Goal: Task Accomplishment & Management: Manage account settings

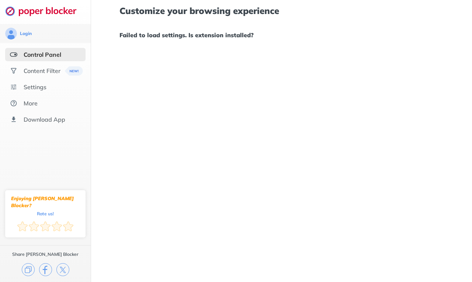
click at [144, 32] on h1 "Failed to load settings. Is extension installed?" at bounding box center [282, 35] width 324 height 10
click at [42, 65] on div "Content Filter" at bounding box center [45, 70] width 80 height 13
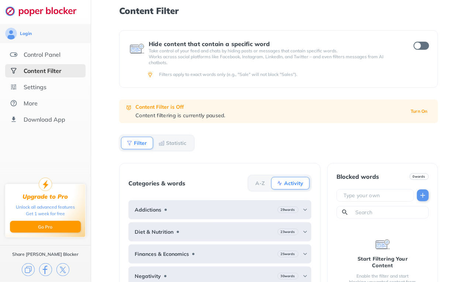
click at [446, 108] on div "Content Filter Hide content that contain a specific word Take control of your f…" at bounding box center [278, 141] width 375 height 282
click at [416, 109] on b "Turn On" at bounding box center [419, 111] width 17 height 5
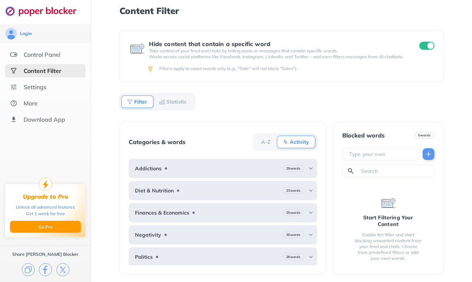
drag, startPoint x: 472, startPoint y: 84, endPoint x: 469, endPoint y: 127, distance: 42.5
click at [469, 127] on div "Content Filter Hide content that contain a specific word Take control of your f…" at bounding box center [281, 141] width 381 height 282
click at [32, 90] on div "Settings" at bounding box center [35, 86] width 23 height 7
